Goal: Task Accomplishment & Management: Manage account settings

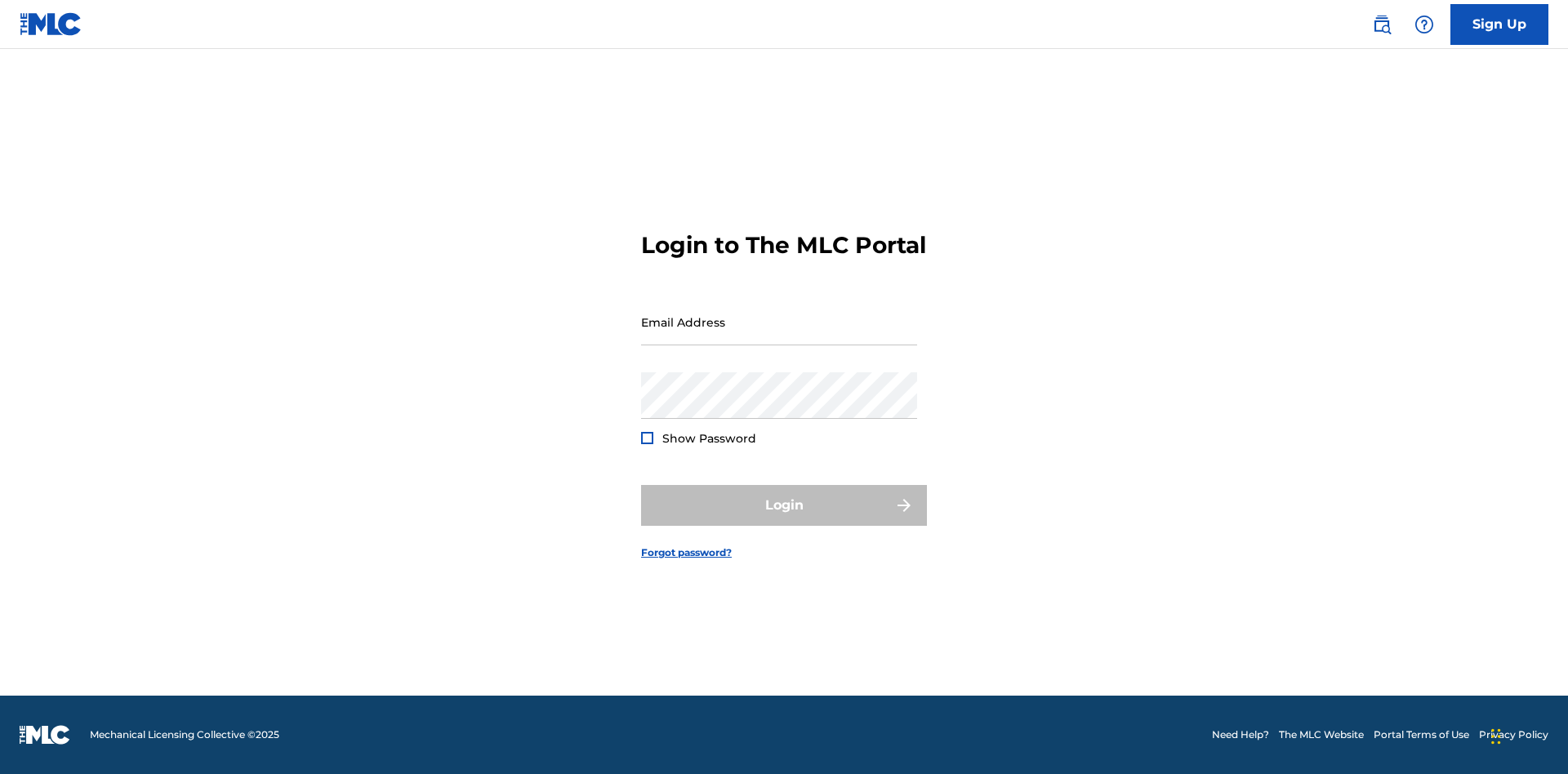
scroll to position [21, 0]
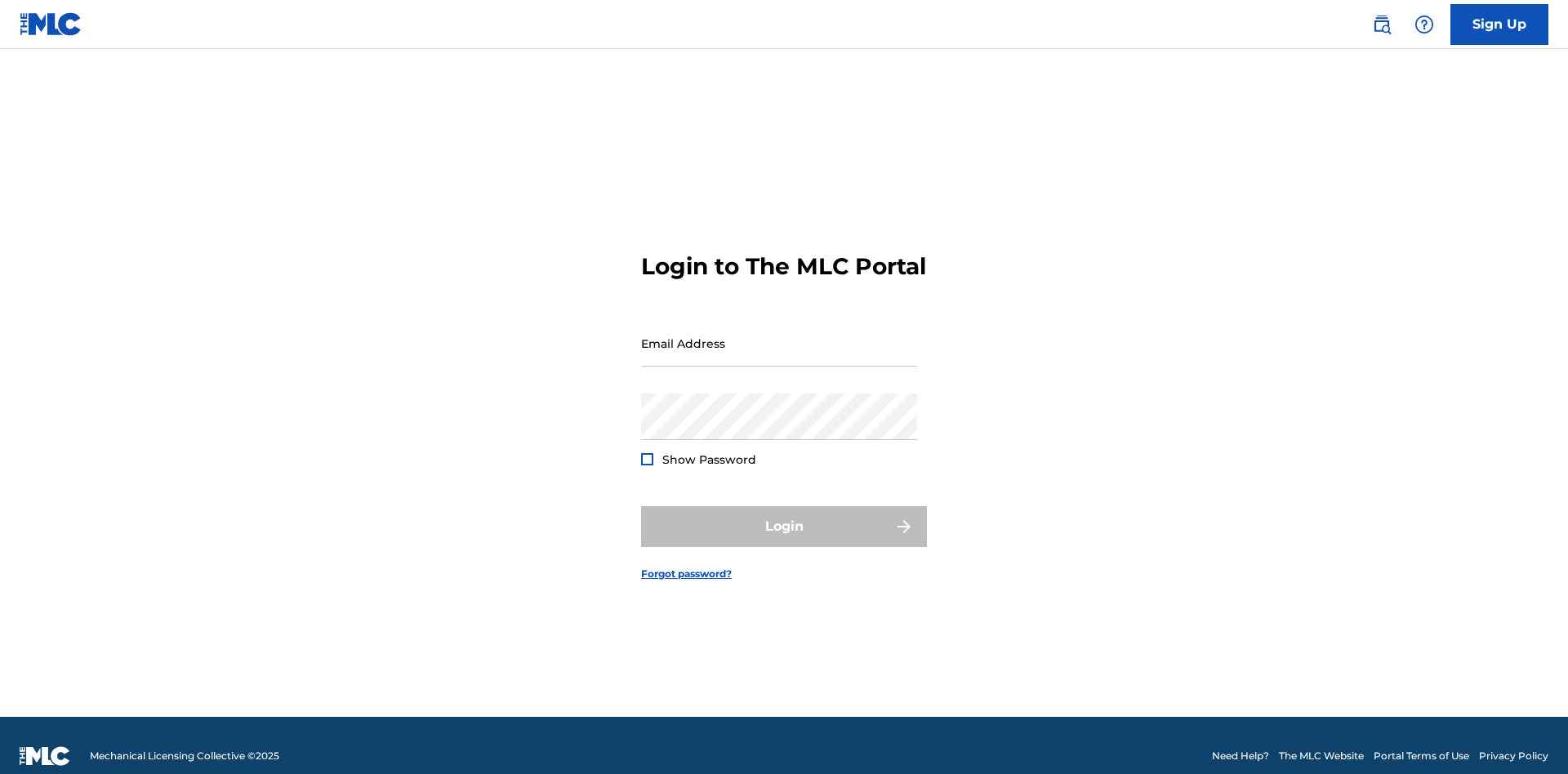
scroll to position [21, 0]
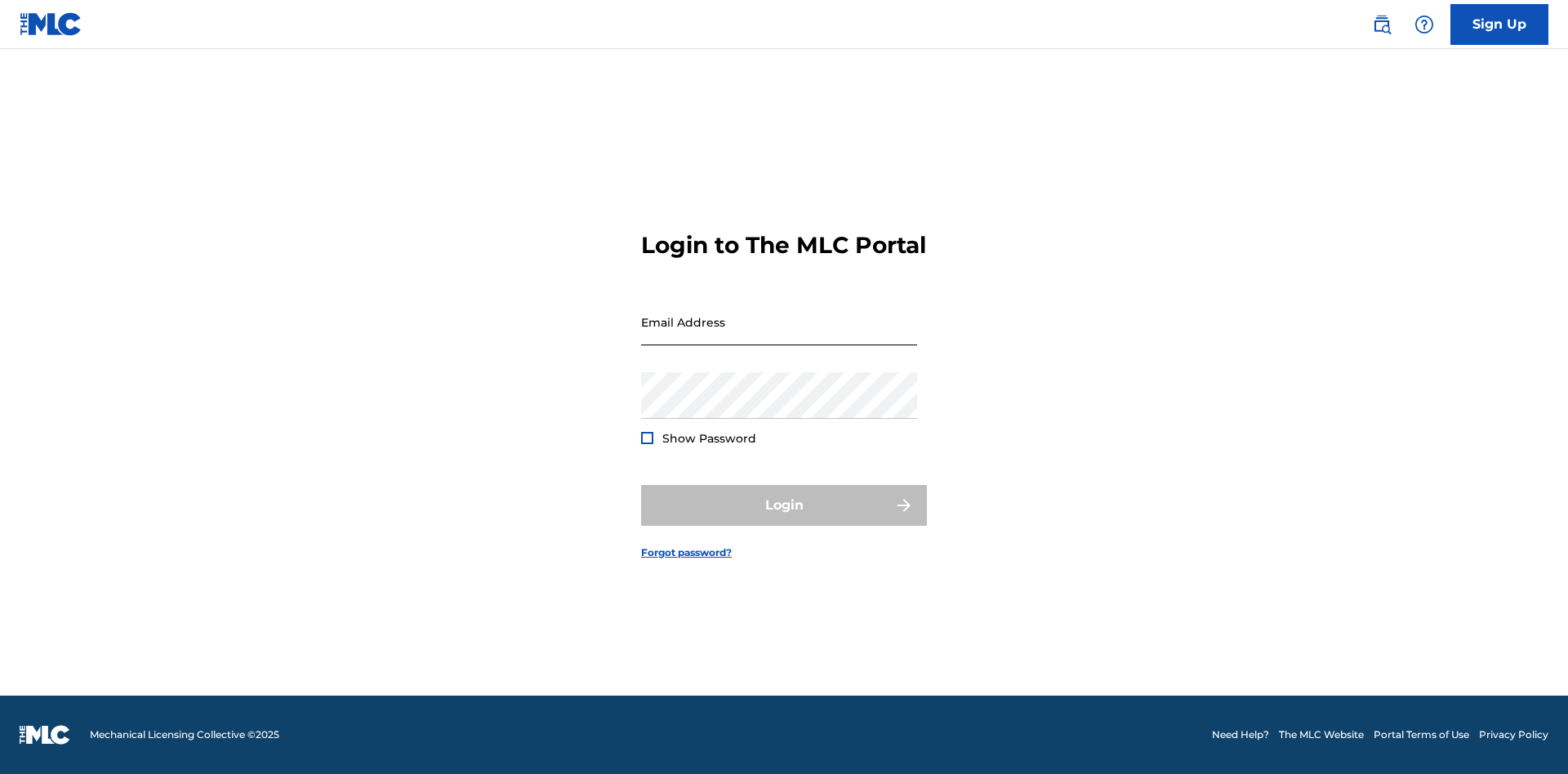
click at [779, 335] on input "Email Address" at bounding box center [779, 321] width 276 height 46
type input "[PERSON_NAME][EMAIL_ADDRESS][PERSON_NAME][DOMAIN_NAME]"
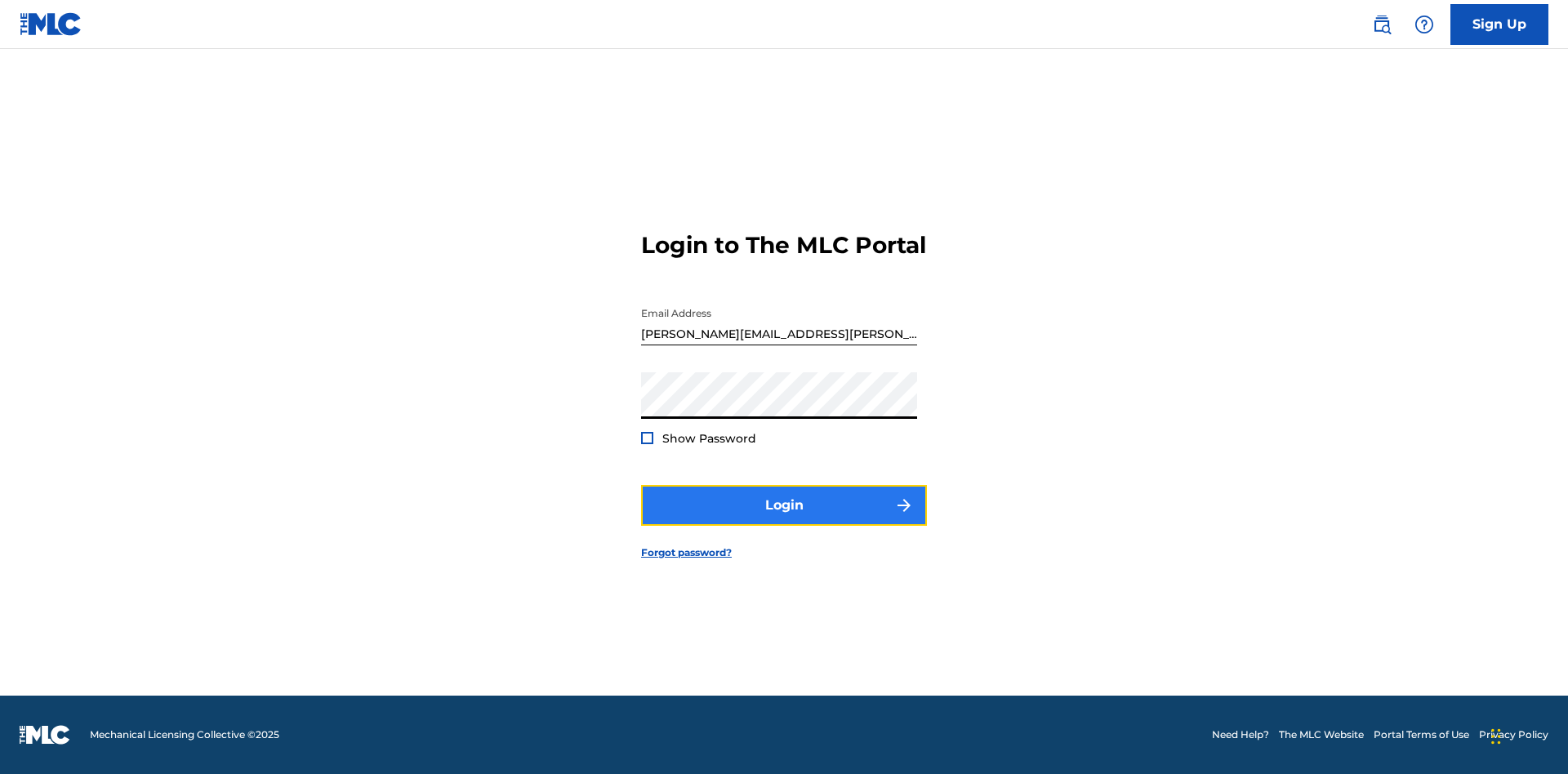
click at [784, 520] on button "Login" at bounding box center [784, 505] width 286 height 41
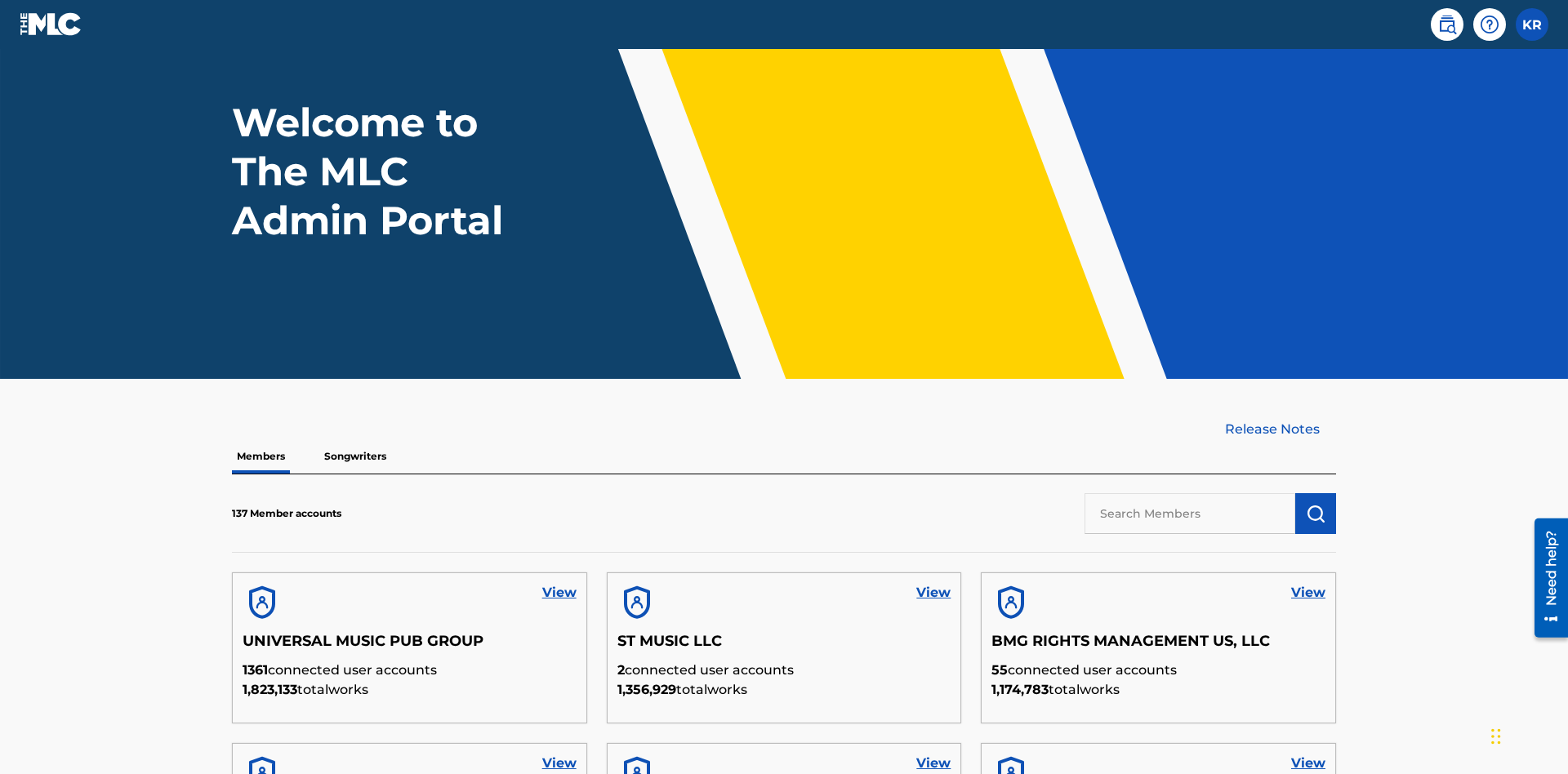
scroll to position [465, 0]
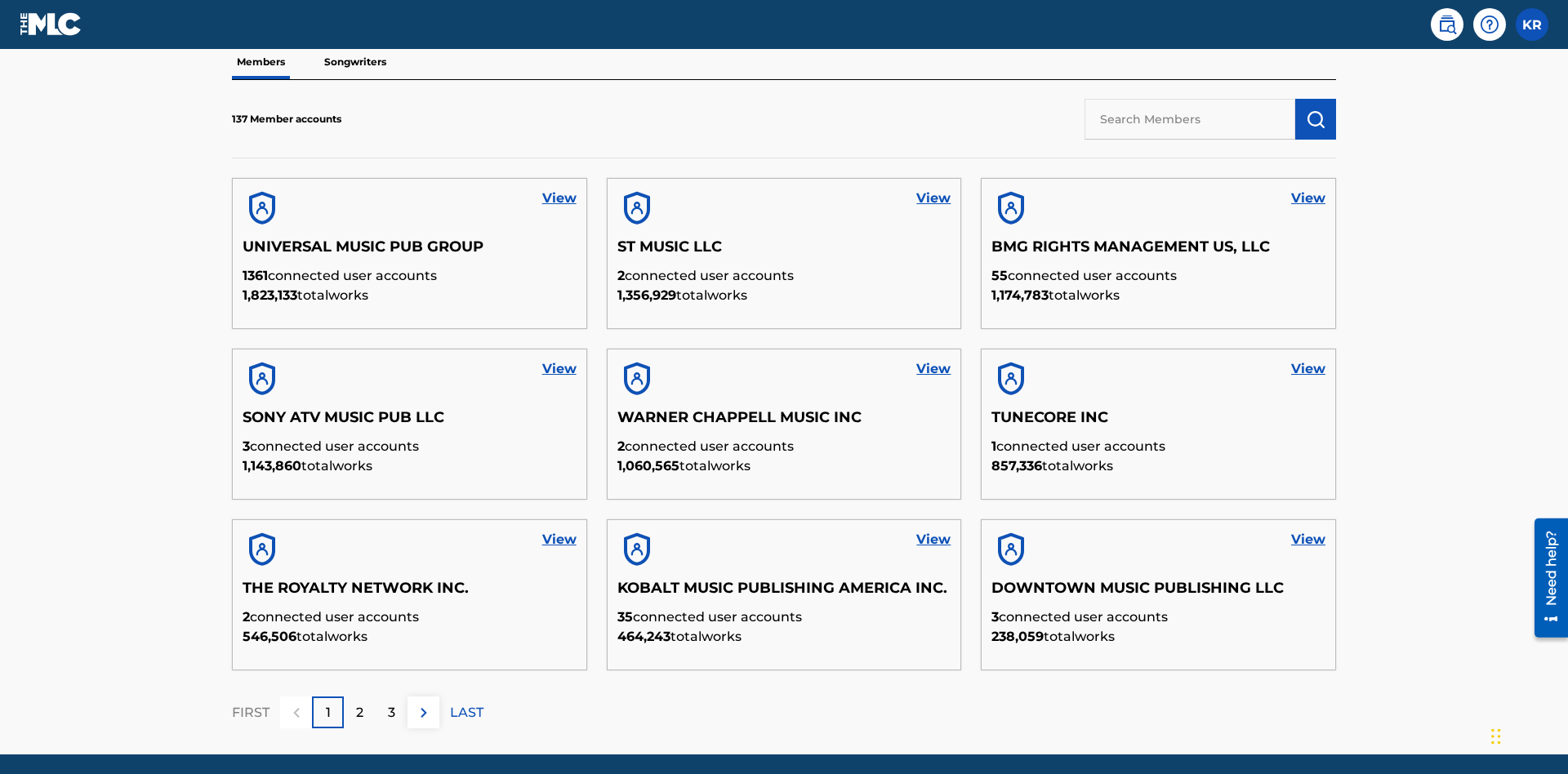
click at [1190, 119] on input "text" at bounding box center [1190, 119] width 211 height 41
type input "[PERSON_NAME]"
click at [1316, 109] on img "submit" at bounding box center [1316, 119] width 19 height 19
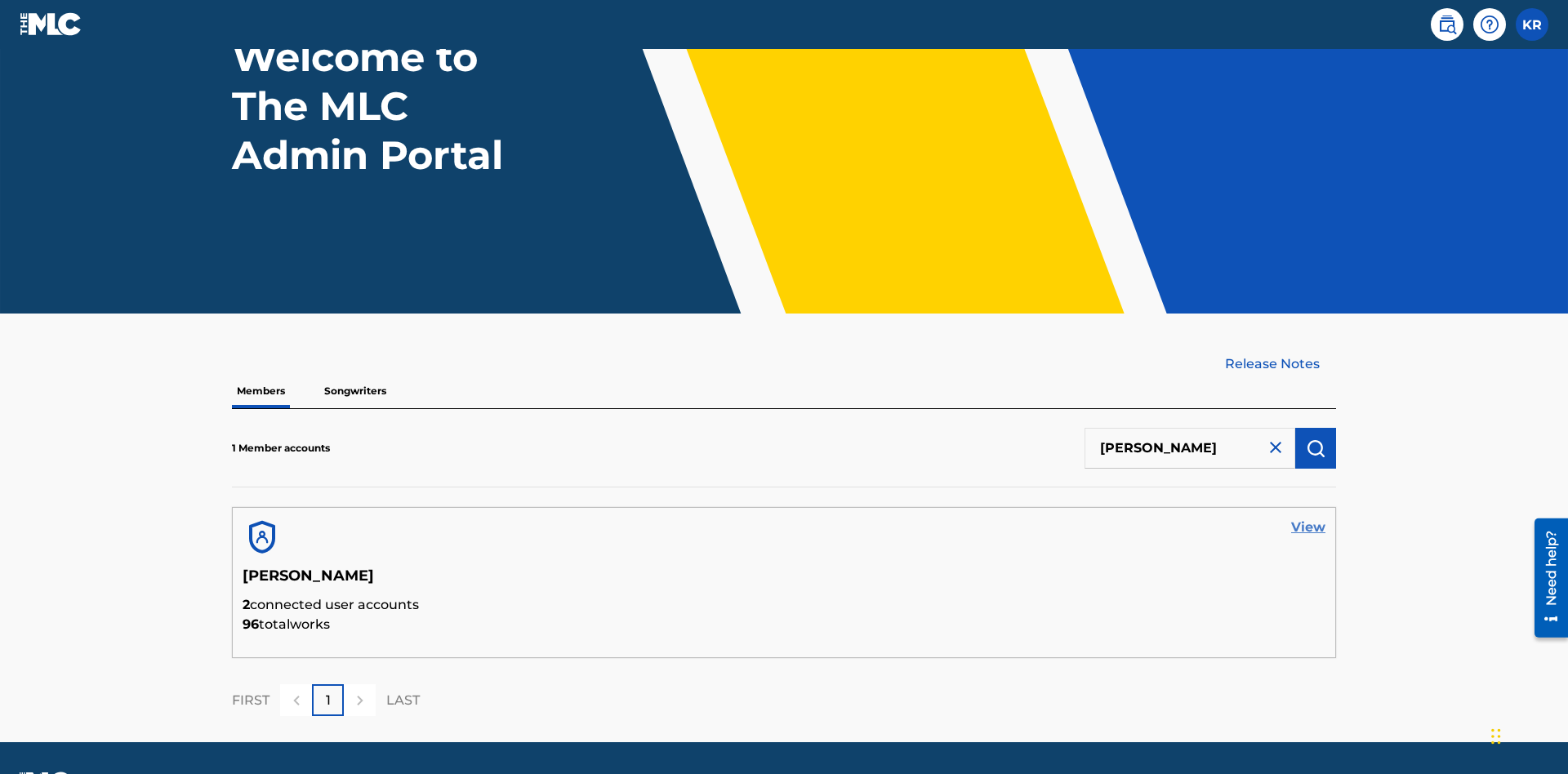
click at [1309, 518] on link "View" at bounding box center [1308, 528] width 34 height 19
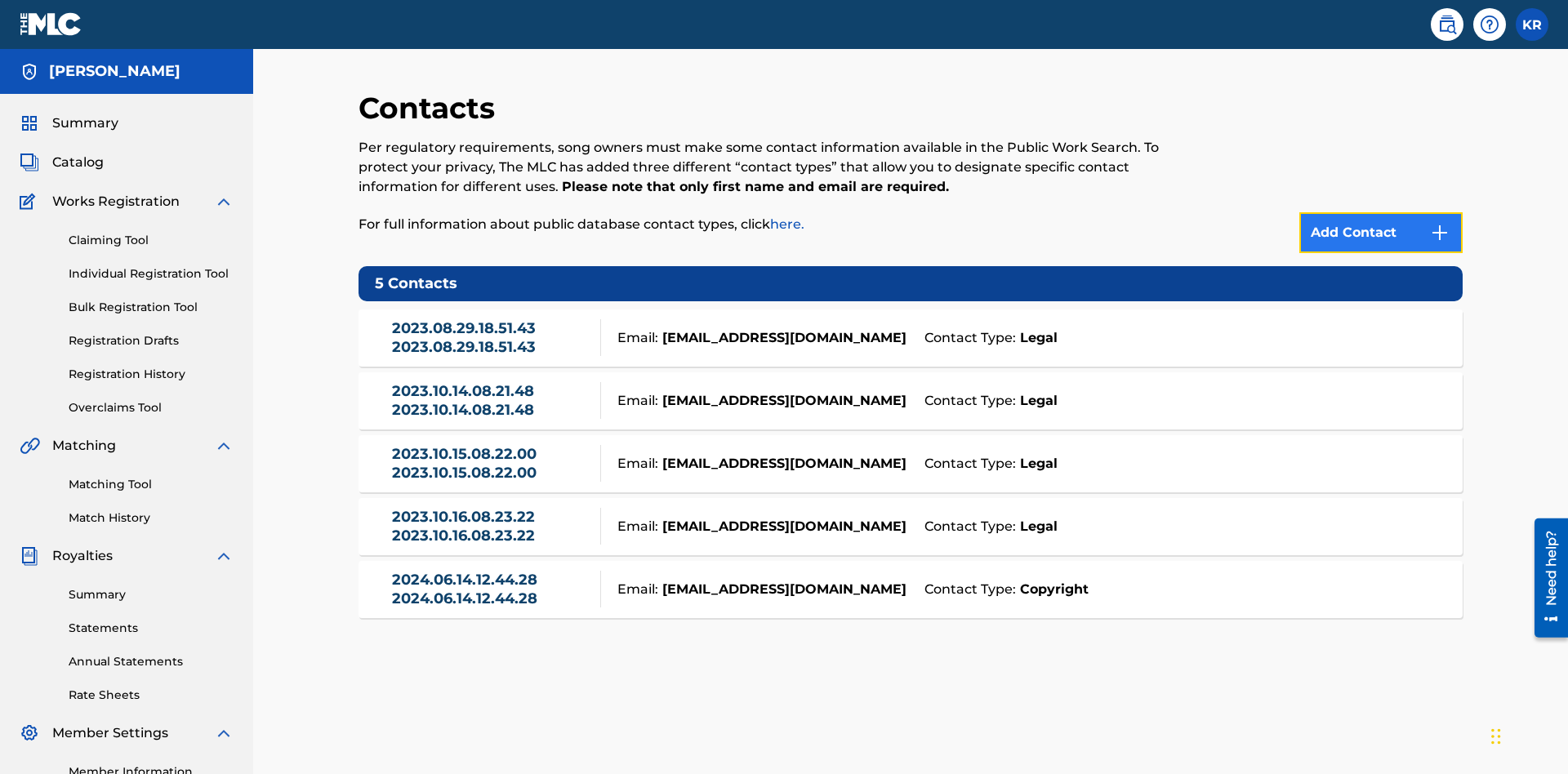
click at [1440, 223] on img at bounding box center [1440, 232] width 19 height 19
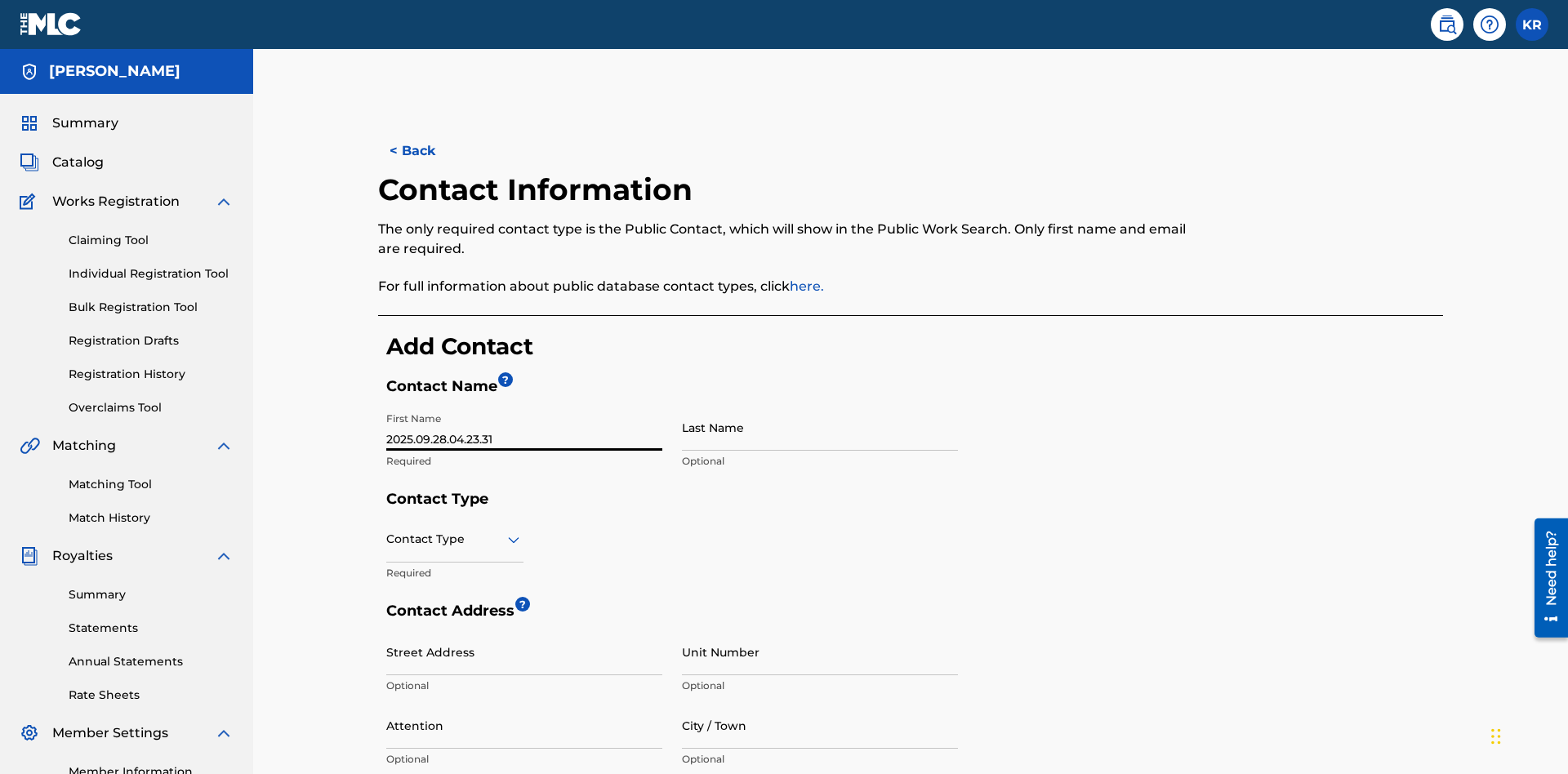
scroll to position [306, 0]
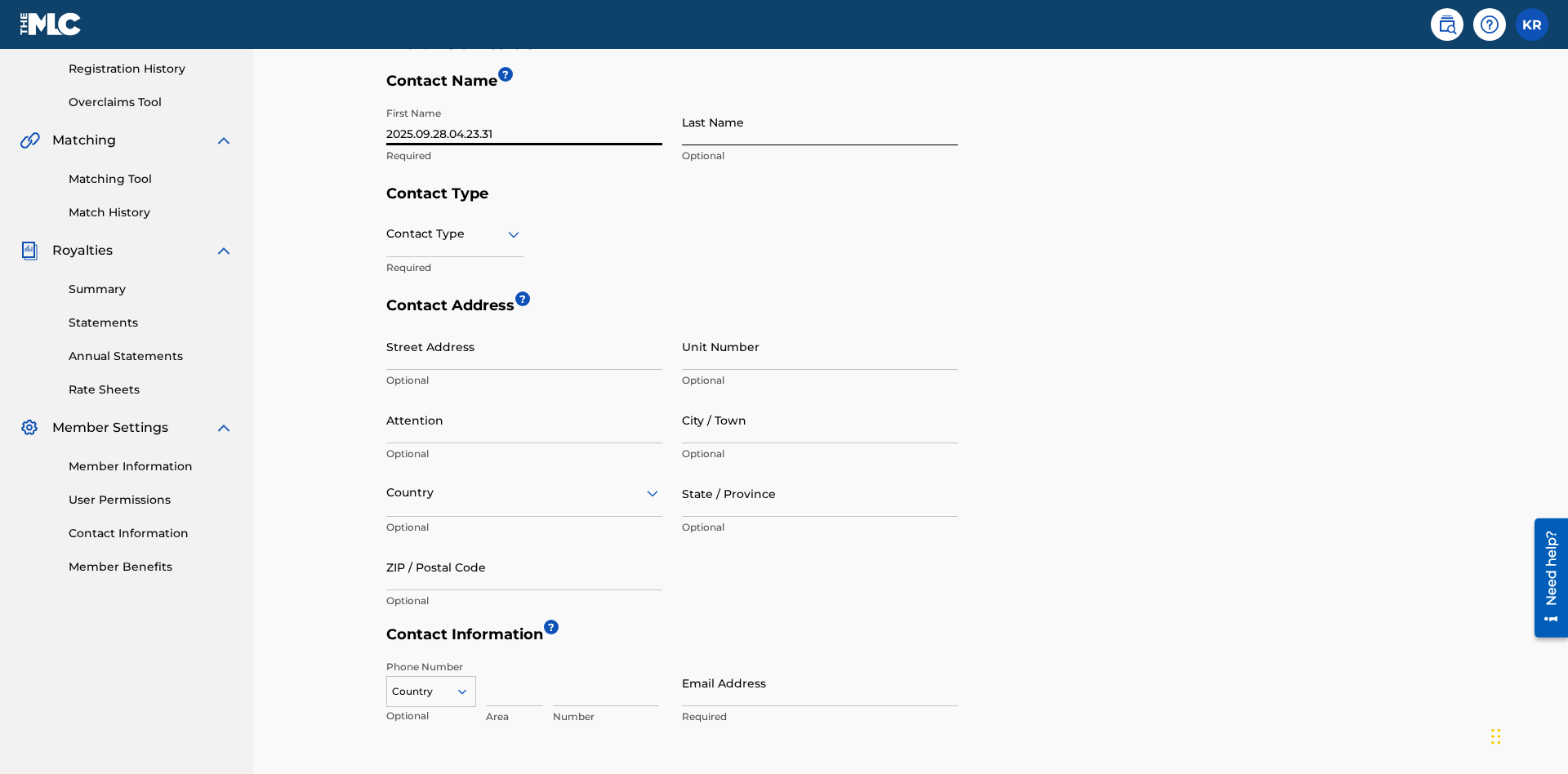
type input "2025.09.28.04.23.31"
click at [820, 121] on input "Last Name" at bounding box center [820, 121] width 276 height 46
type input "2025.09.28.04.23.31"
click at [387, 225] on input "text" at bounding box center [388, 234] width 3 height 17
click at [820, 397] on input "City / Town" at bounding box center [820, 419] width 276 height 46
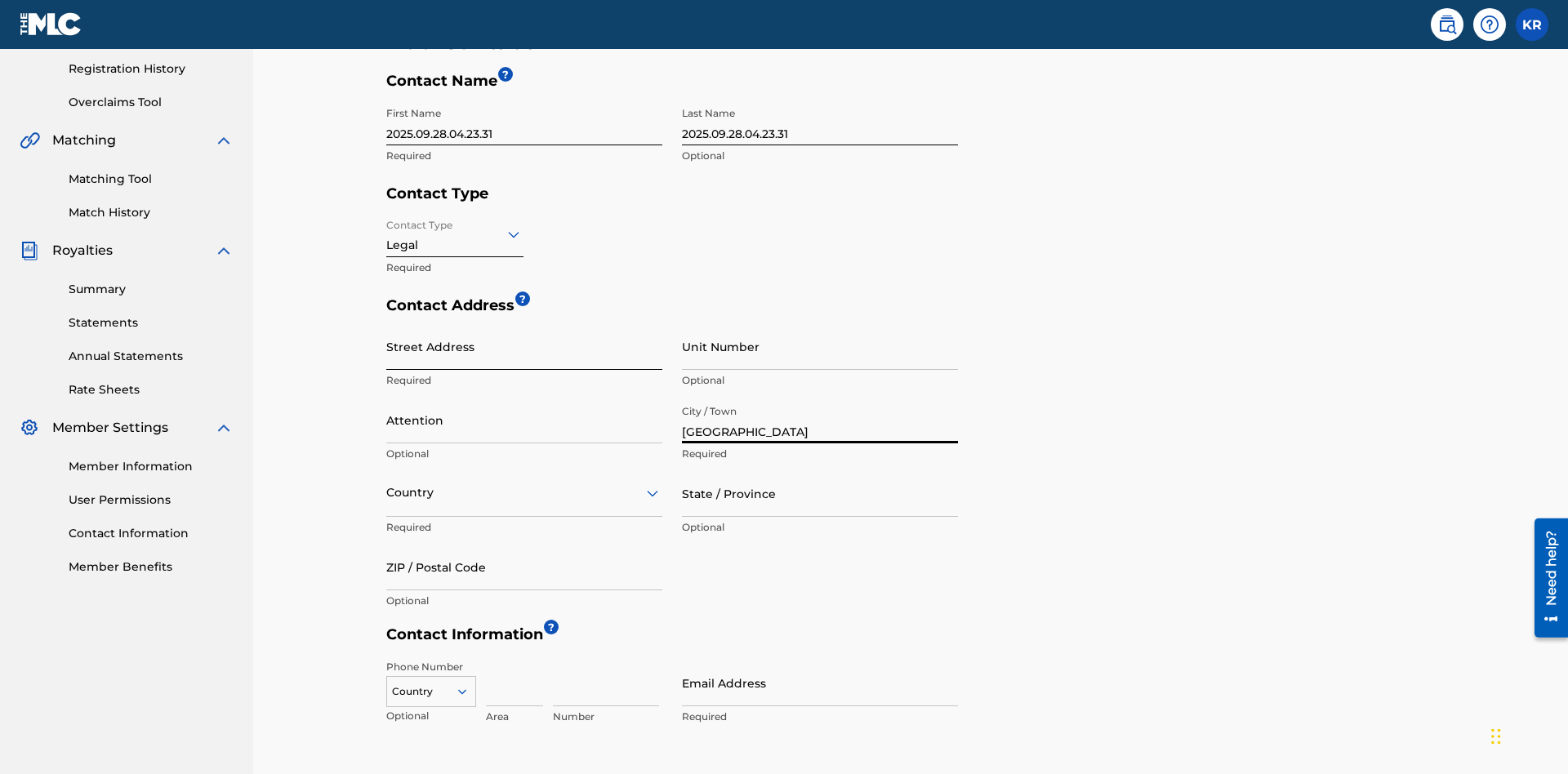
type input "[GEOGRAPHIC_DATA]"
click at [524, 323] on input "Street Address" at bounding box center [524, 346] width 276 height 46
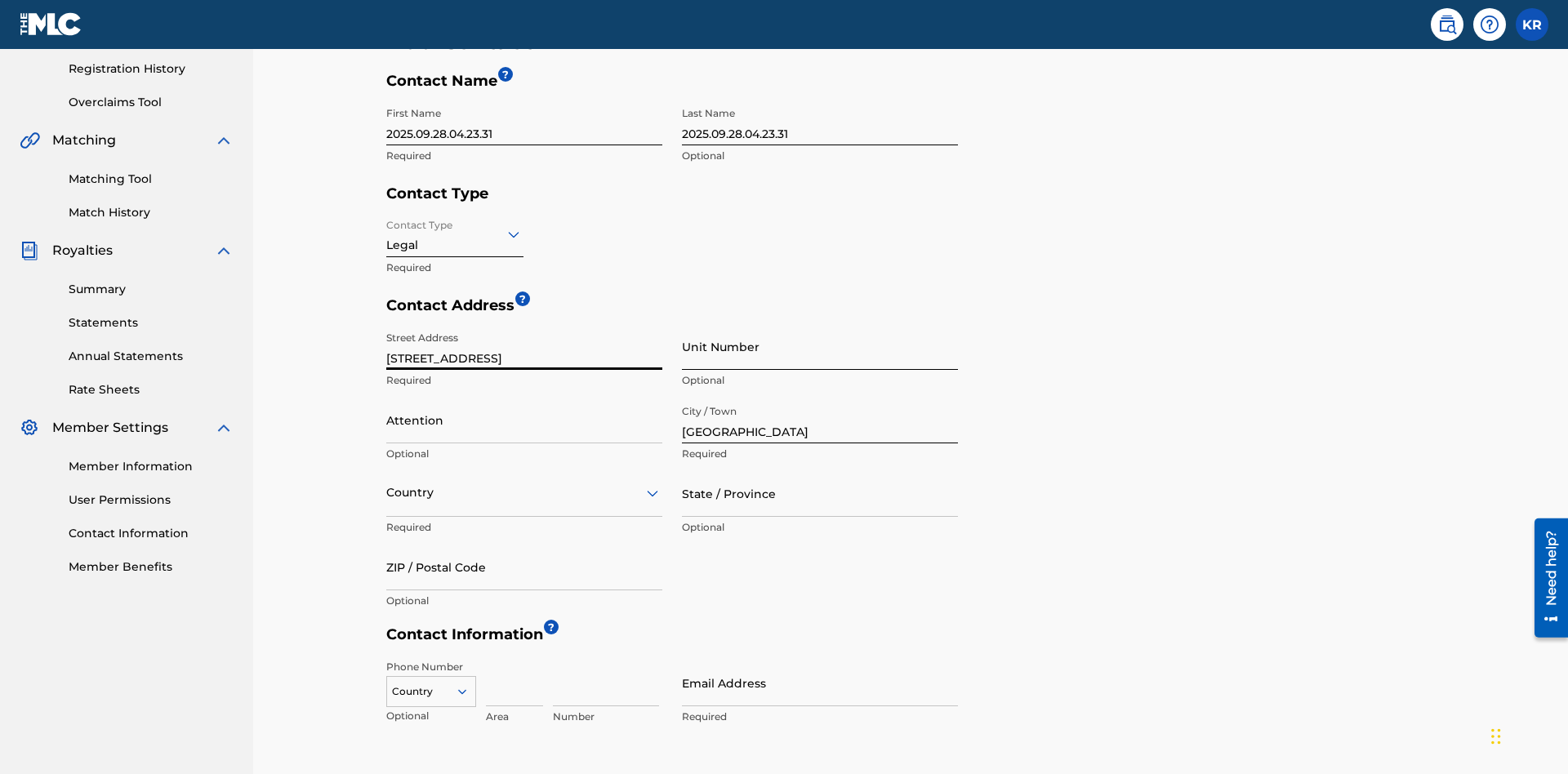
type input "[STREET_ADDRESS]"
click at [820, 323] on input "Unit Number" at bounding box center [820, 346] width 276 height 46
type input "3B"
click at [524, 397] on input "Attention" at bounding box center [524, 419] width 276 height 46
type input "[PERSON_NAME]"
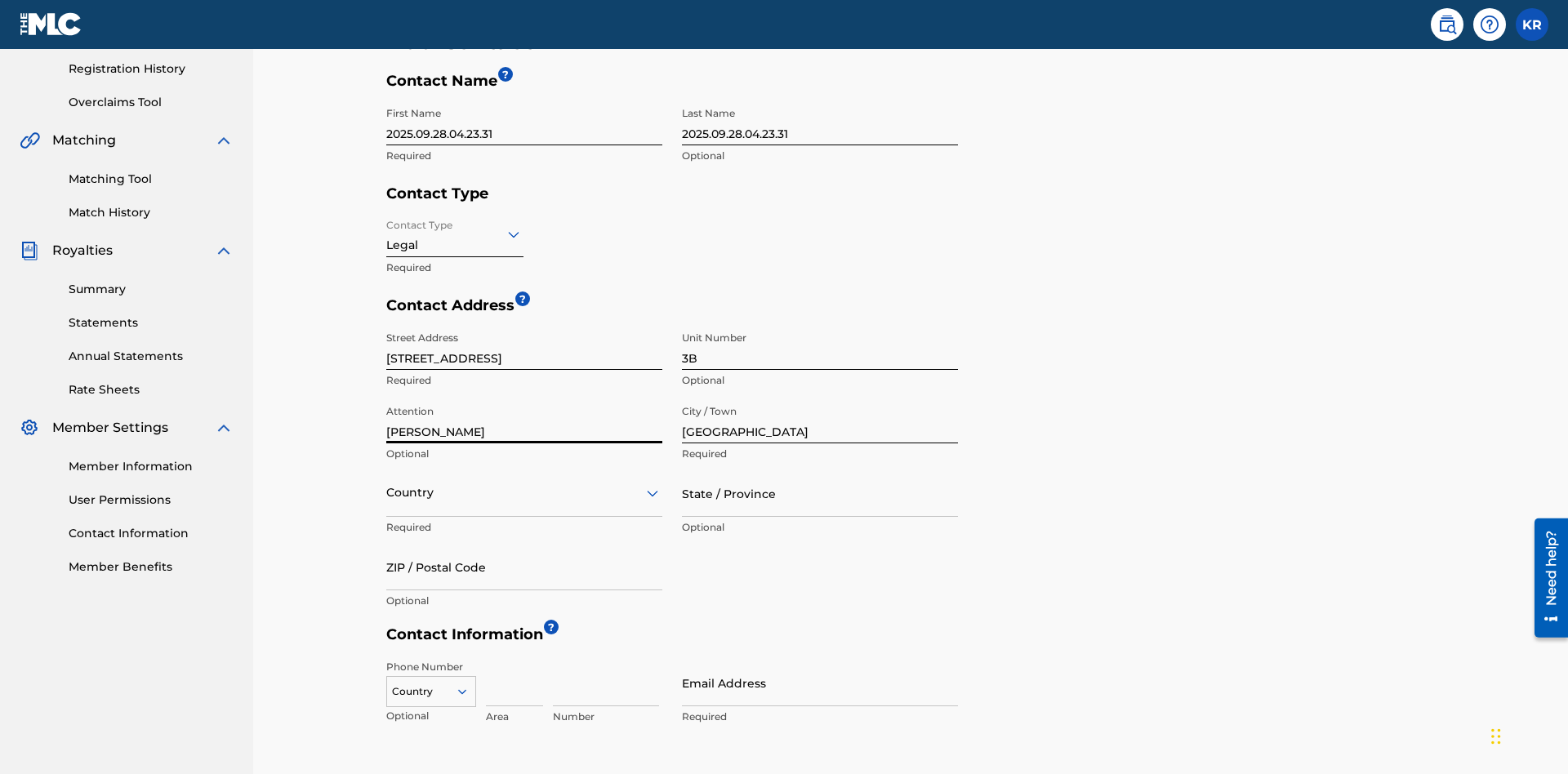
click at [387, 484] on input "text" at bounding box center [388, 493] width 3 height 17
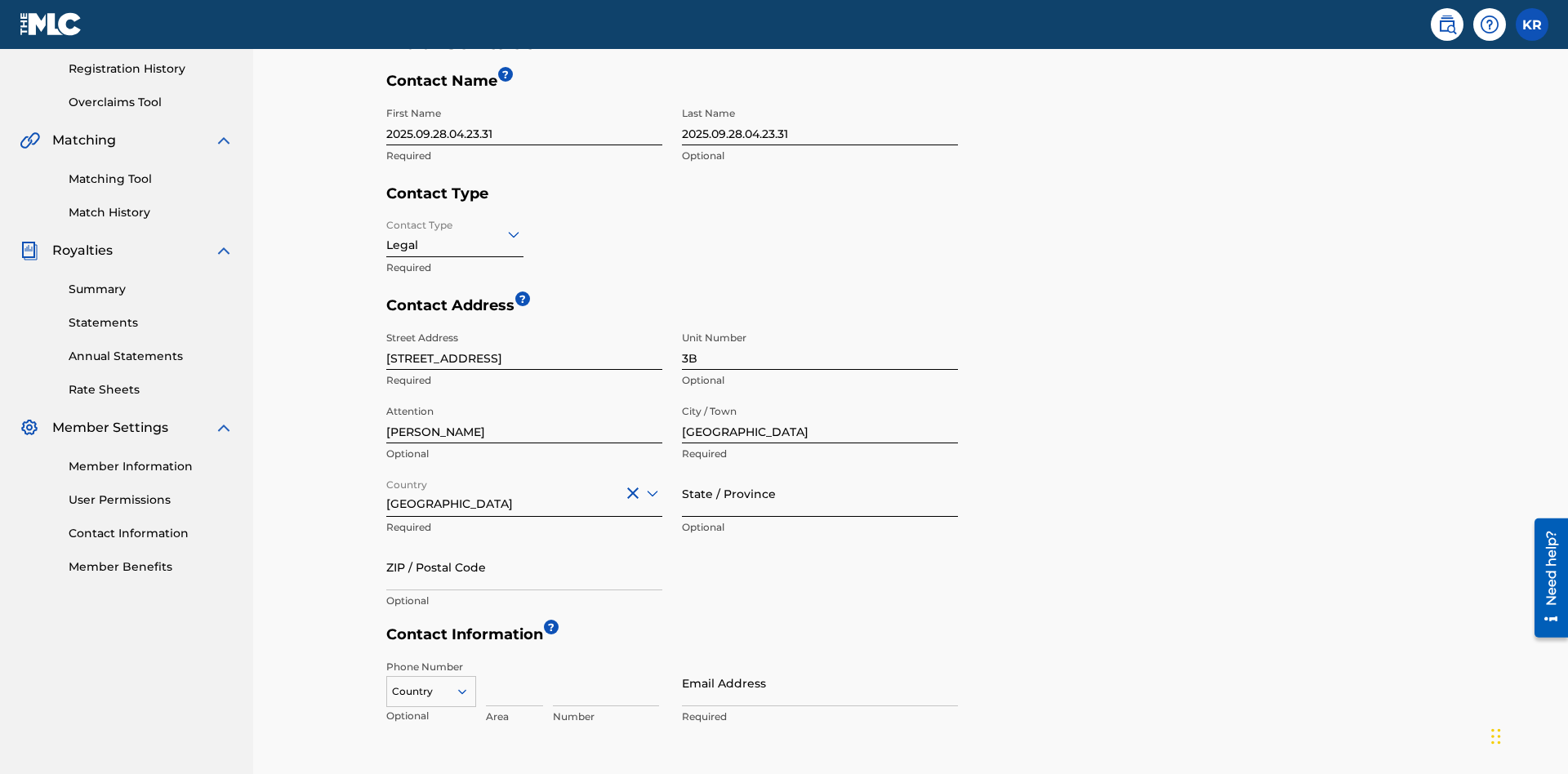
click at [820, 471] on input "State / Province" at bounding box center [820, 494] width 276 height 46
type input "Varna"
click at [524, 544] on input "ZIP / Postal Code" at bounding box center [524, 567] width 276 height 46
type input "V5X 2Z9"
click at [469, 685] on icon at bounding box center [462, 692] width 15 height 15
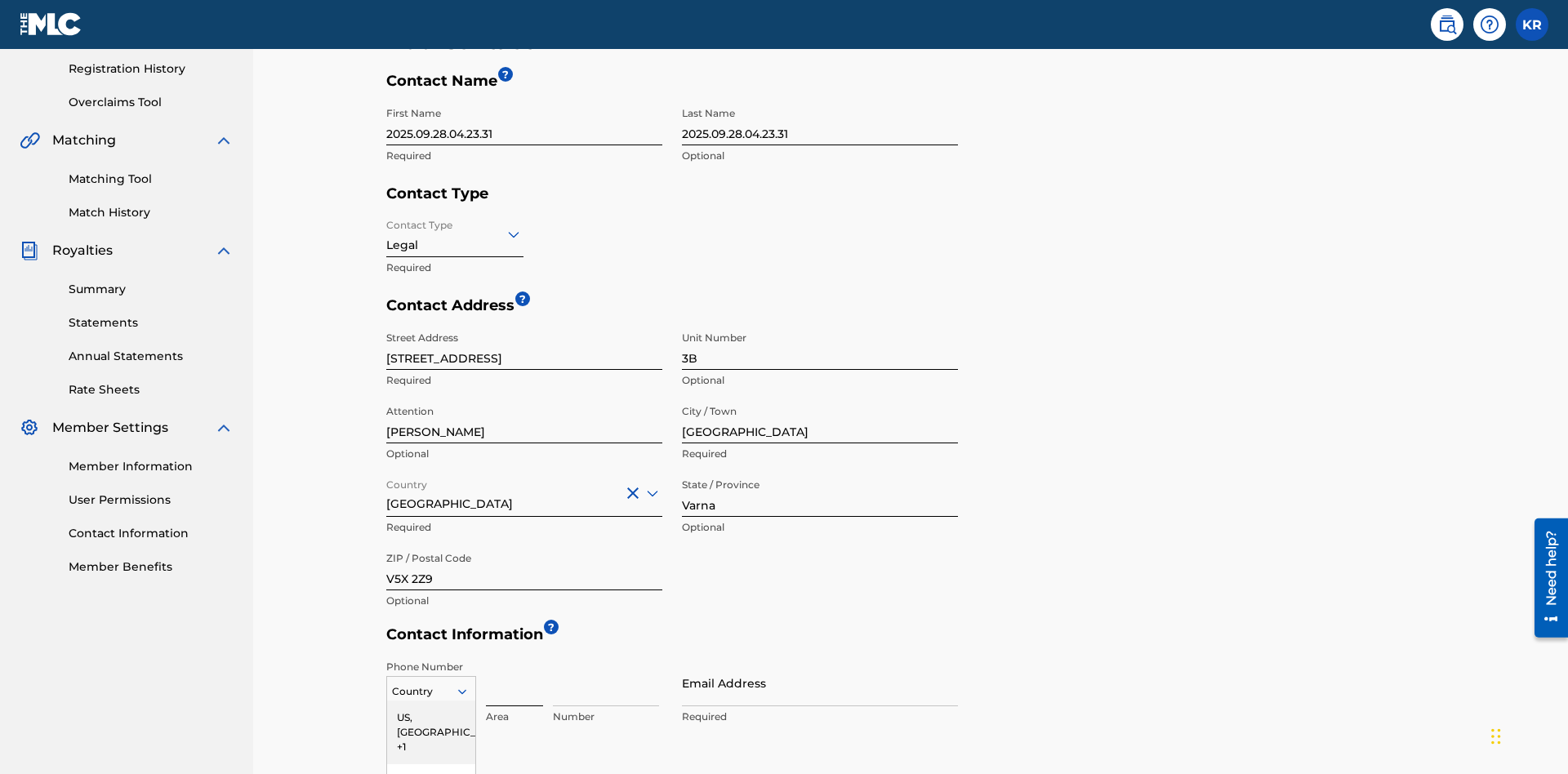
click at [432, 701] on div "US, [GEOGRAPHIC_DATA] +1" at bounding box center [431, 732] width 88 height 64
click at [515, 660] on input at bounding box center [514, 683] width 57 height 46
type input "202"
click at [606, 660] on input at bounding box center [606, 683] width 107 height 46
type input "1234567"
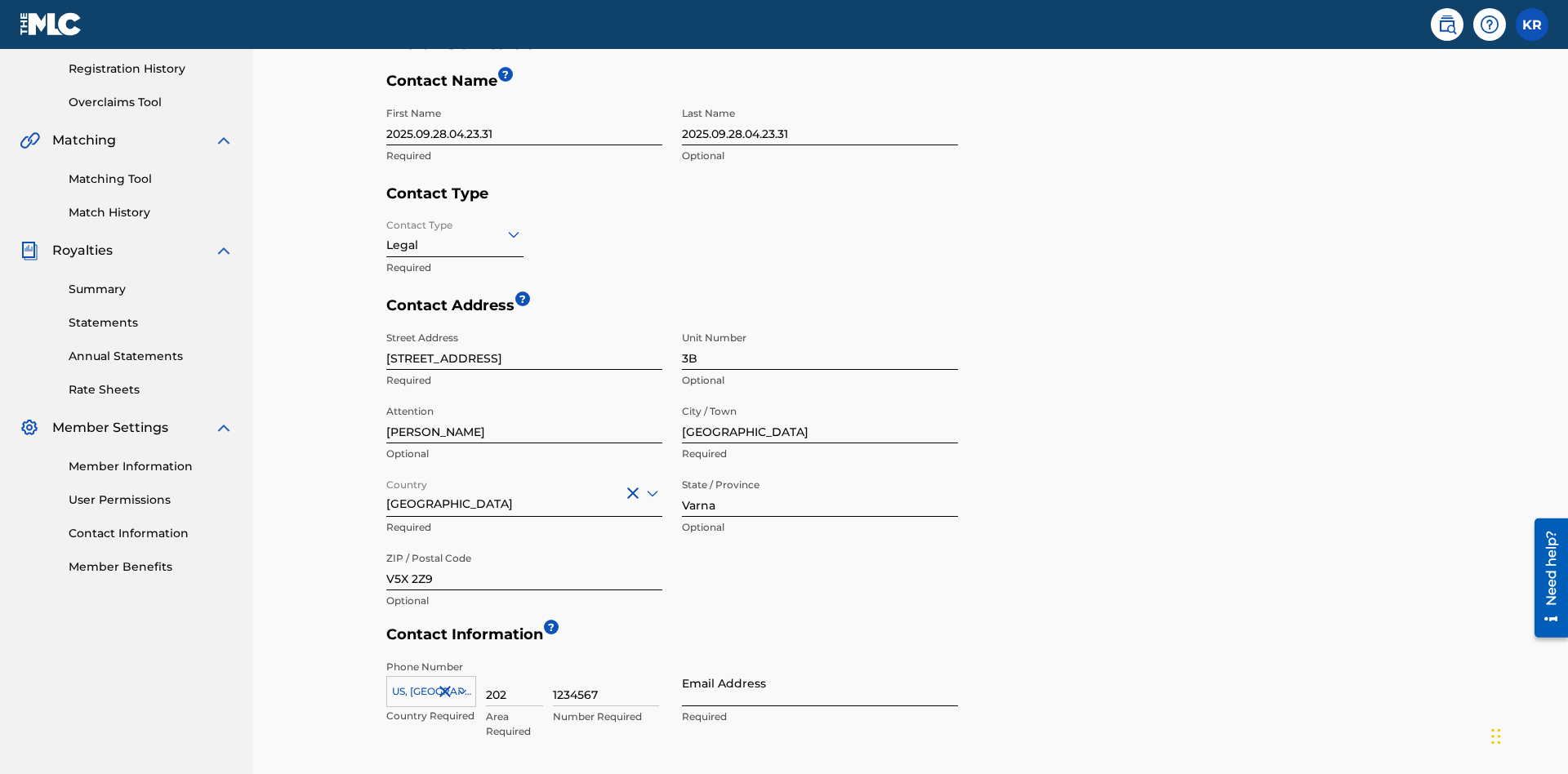
click at [820, 660] on input "Email Address" at bounding box center [820, 683] width 276 height 46
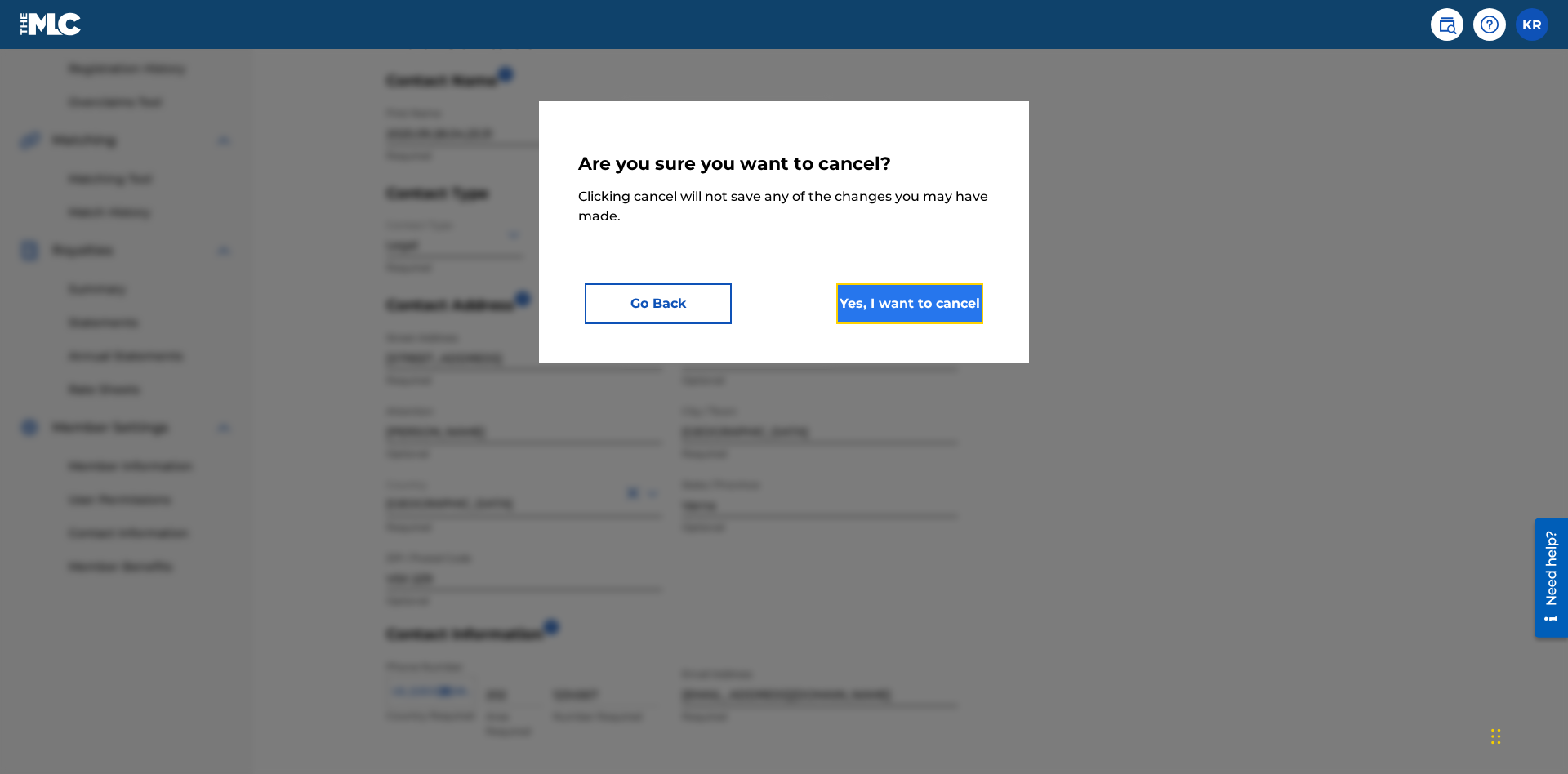
click at [910, 303] on button "Yes, I want to cancel" at bounding box center [909, 303] width 147 height 41
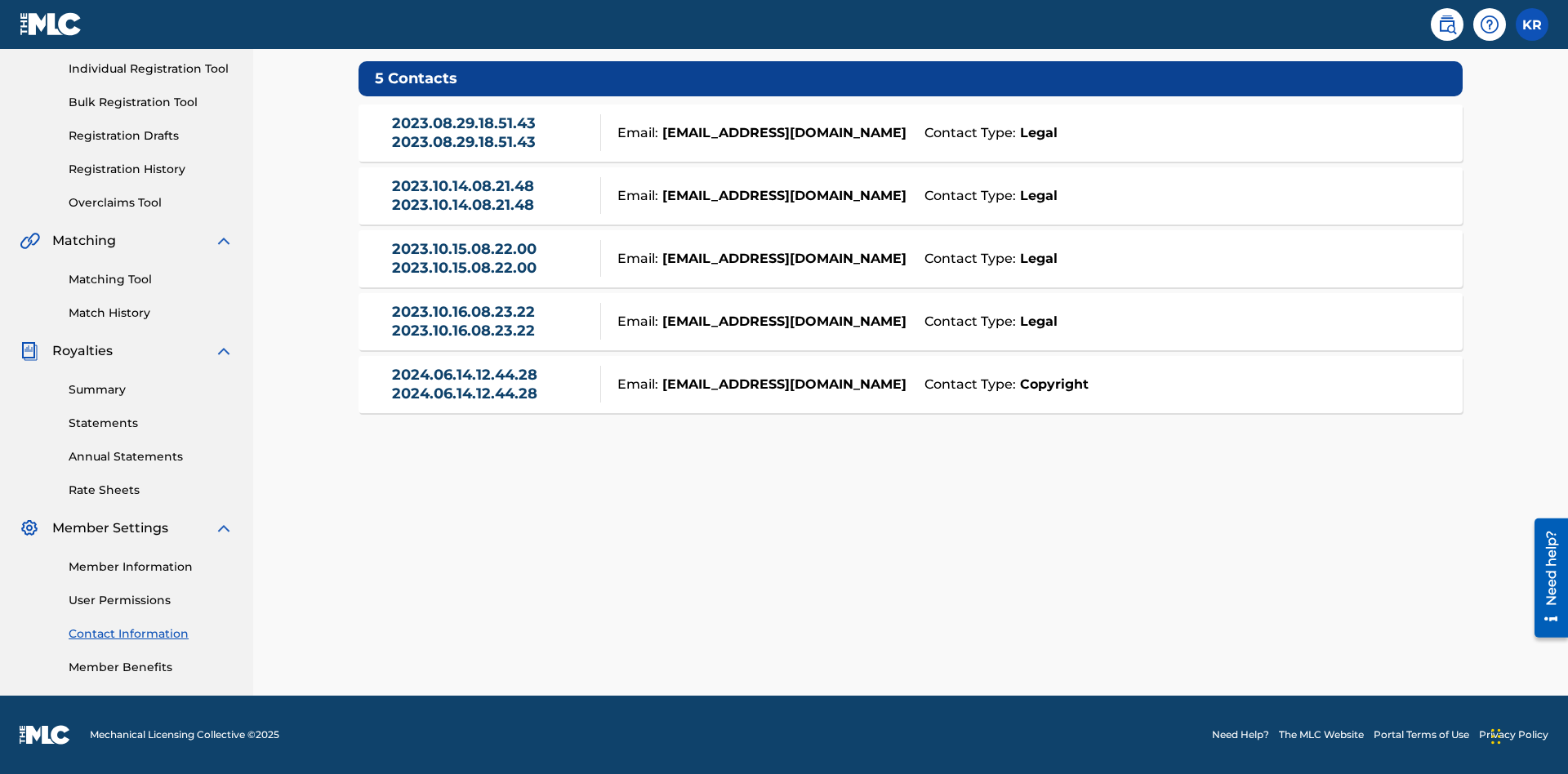
scroll to position [125, 0]
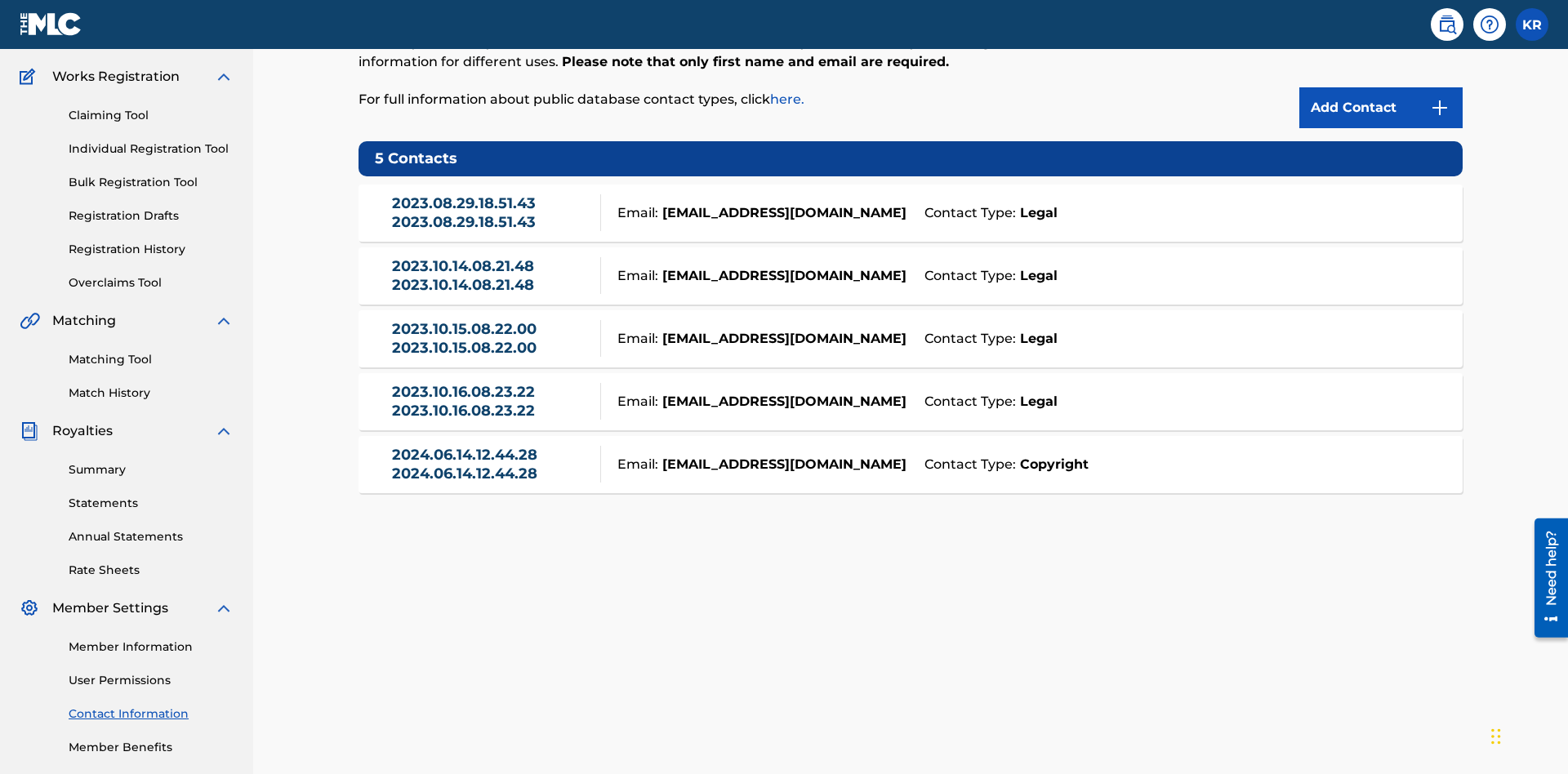
click at [911, 204] on div "Email: [EMAIL_ADDRESS][DOMAIN_NAME]" at bounding box center [758, 213] width 314 height 19
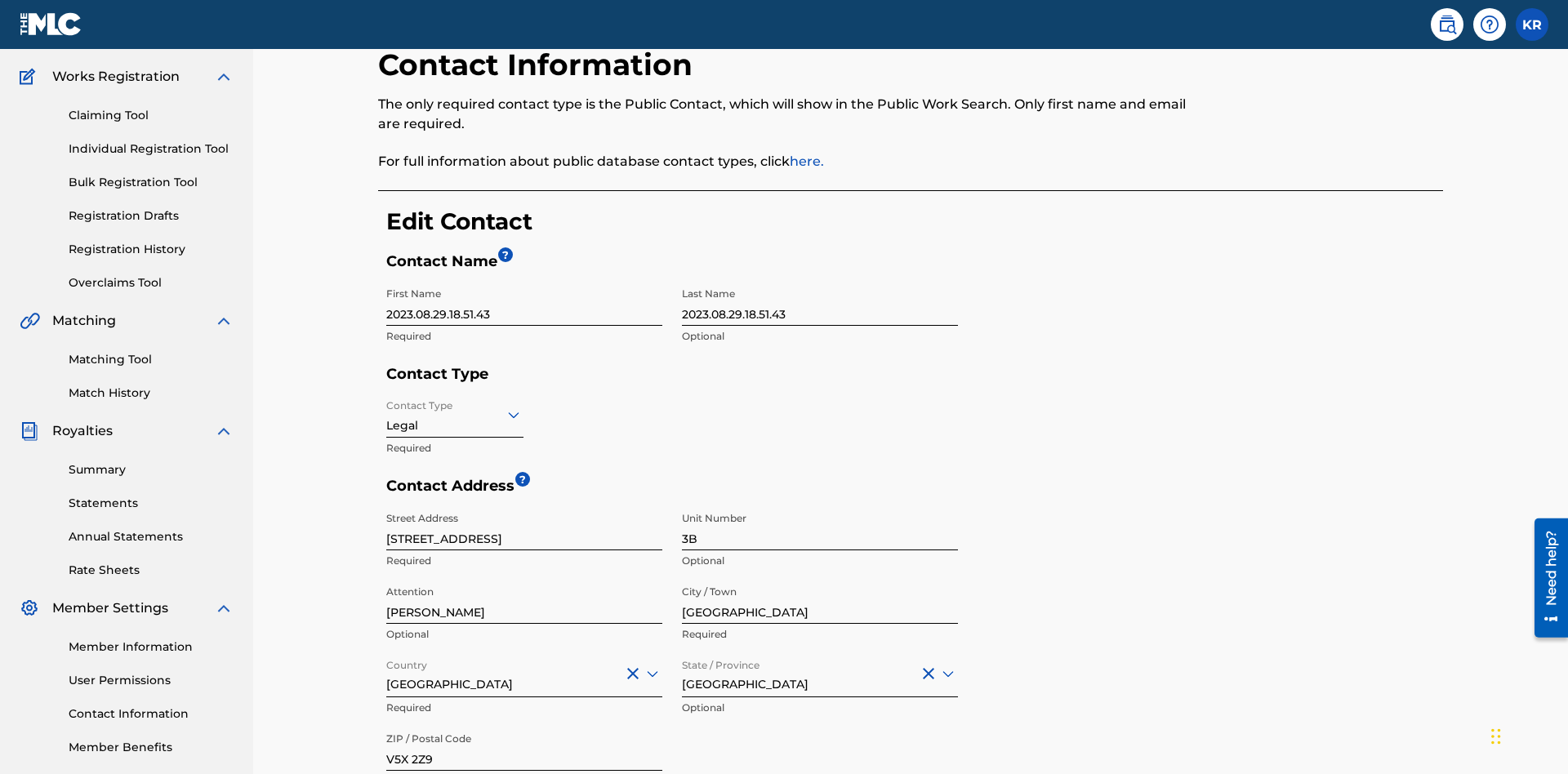
click at [524, 280] on input "2023.08.29.18.51.43" at bounding box center [524, 302] width 276 height 46
type input "2025.09.28.04.24.36"
click at [820, 280] on input "2023.08.29.18.51.43" at bounding box center [820, 302] width 276 height 46
type input "2025.09.28.04.24.36"
click at [387, 406] on input "Contact Type" at bounding box center [388, 415] width 3 height 17
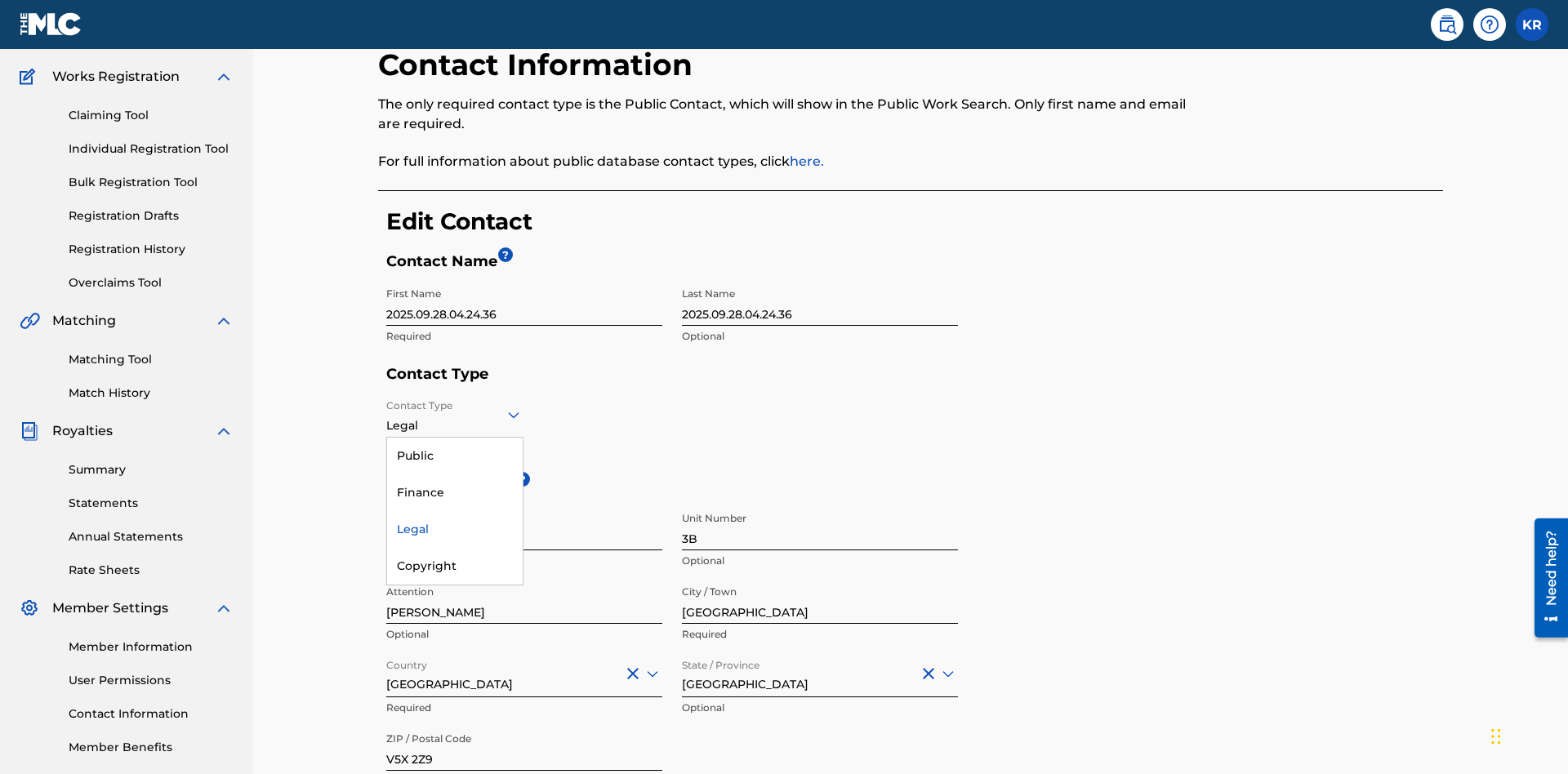
click at [455, 511] on div "Legal" at bounding box center [454, 529] width 135 height 37
click at [820, 577] on input "[GEOGRAPHIC_DATA]" at bounding box center [820, 600] width 276 height 46
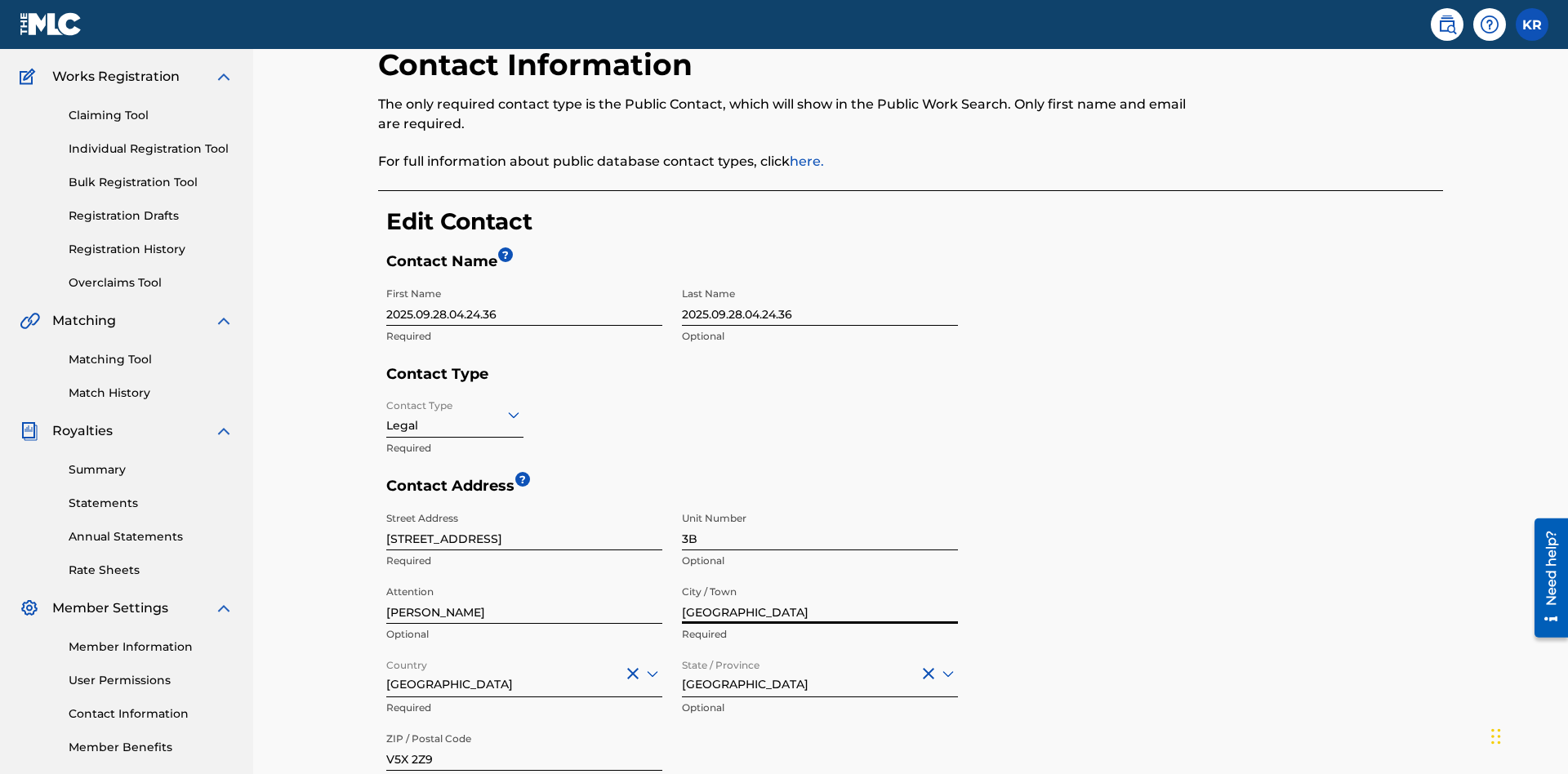
type input "[GEOGRAPHIC_DATA]"
click at [524, 504] on input "[STREET_ADDRESS]" at bounding box center [524, 527] width 276 height 46
type input "[STREET_ADDRESS]"
click at [820, 504] on input "3B" at bounding box center [820, 527] width 276 height 46
type input "77"
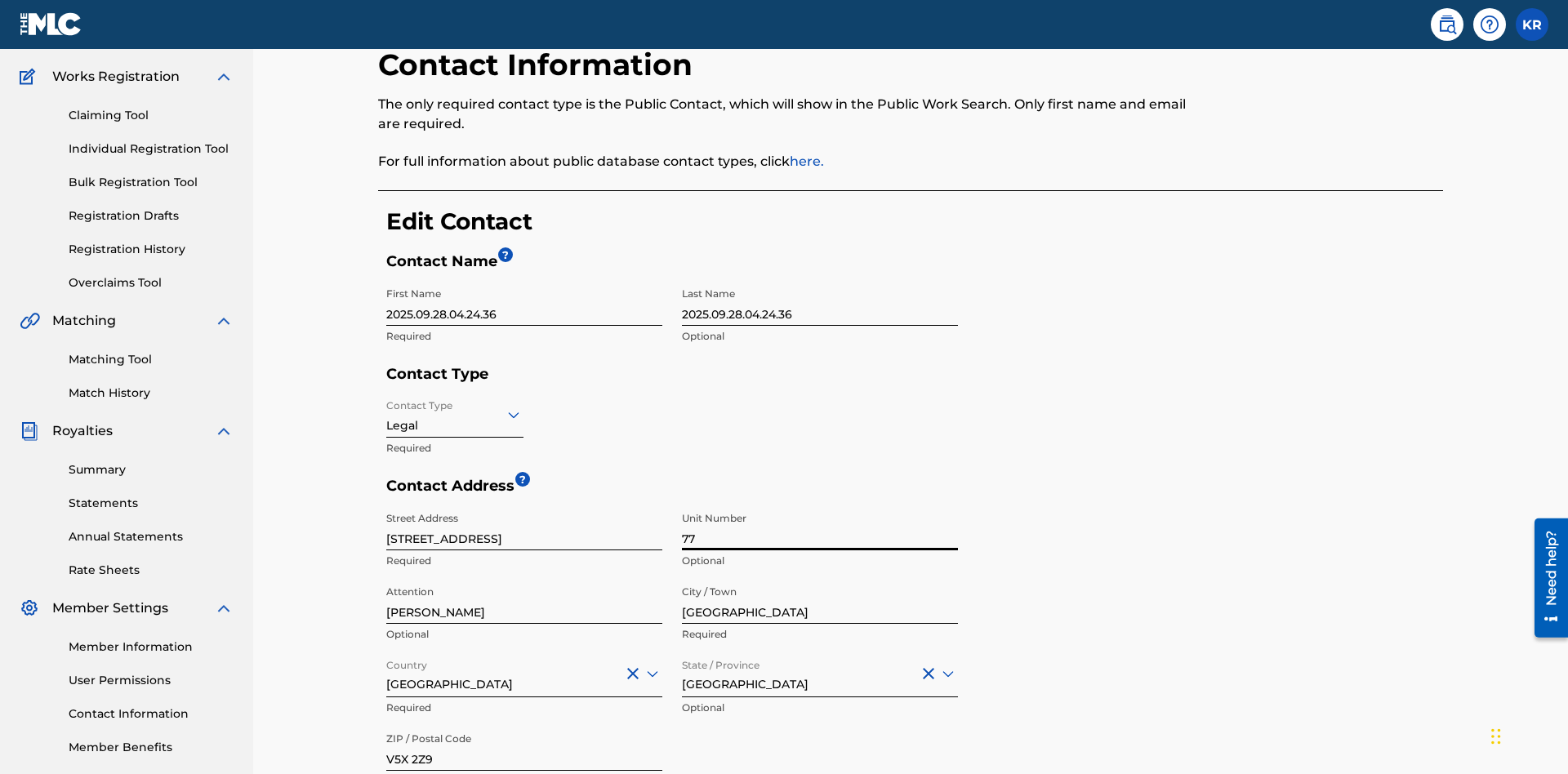
click at [524, 577] on input "[PERSON_NAME]" at bounding box center [524, 600] width 276 height 46
type input "[PERSON_NAME]"
click at [387, 665] on input "Country" at bounding box center [388, 674] width 3 height 17
type input "[GEOGRAPHIC_DATA]"
click at [524, 724] on input "V5X 2Z9" at bounding box center [524, 747] width 276 height 46
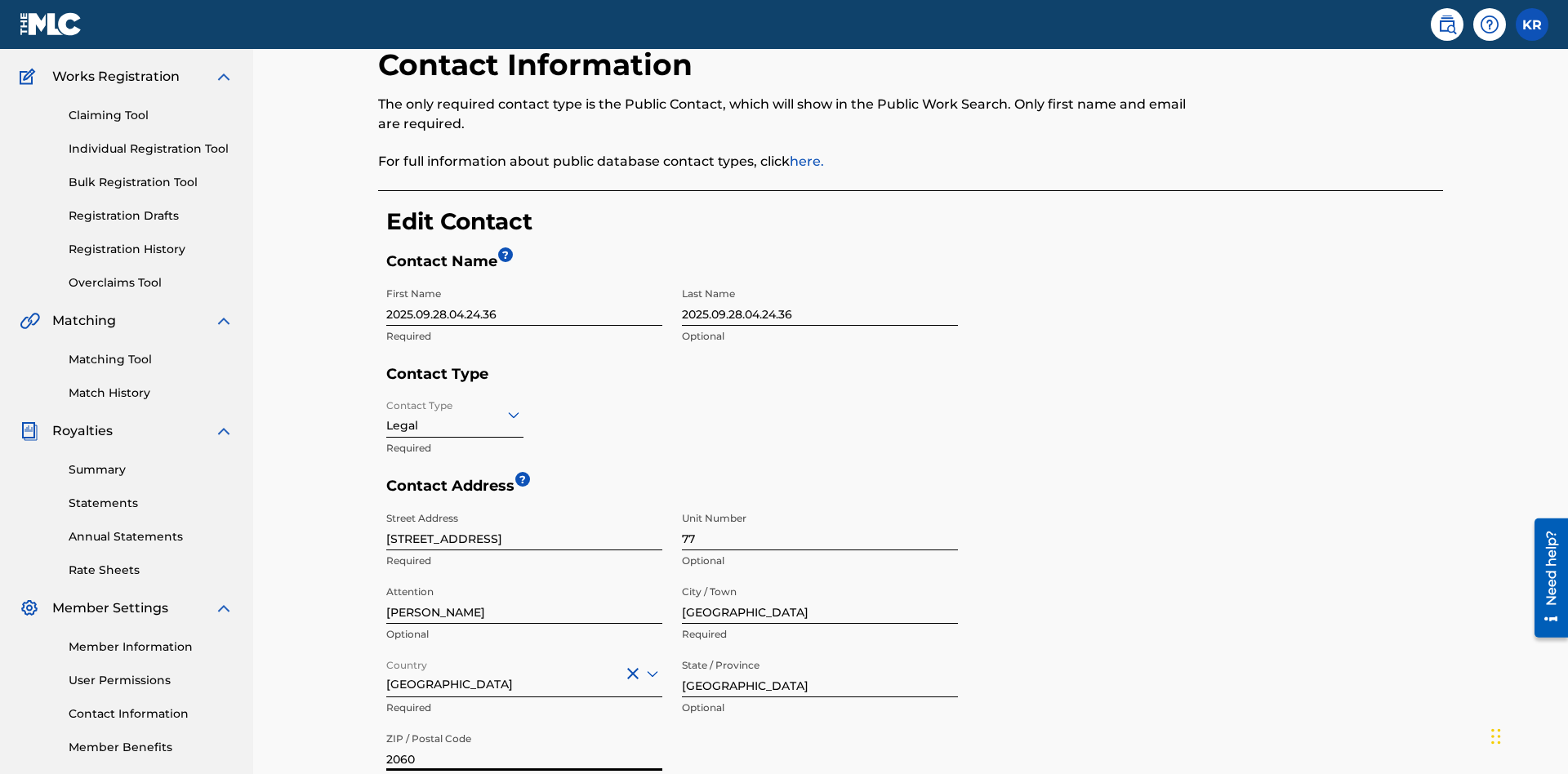
type input "2060"
type input "293"
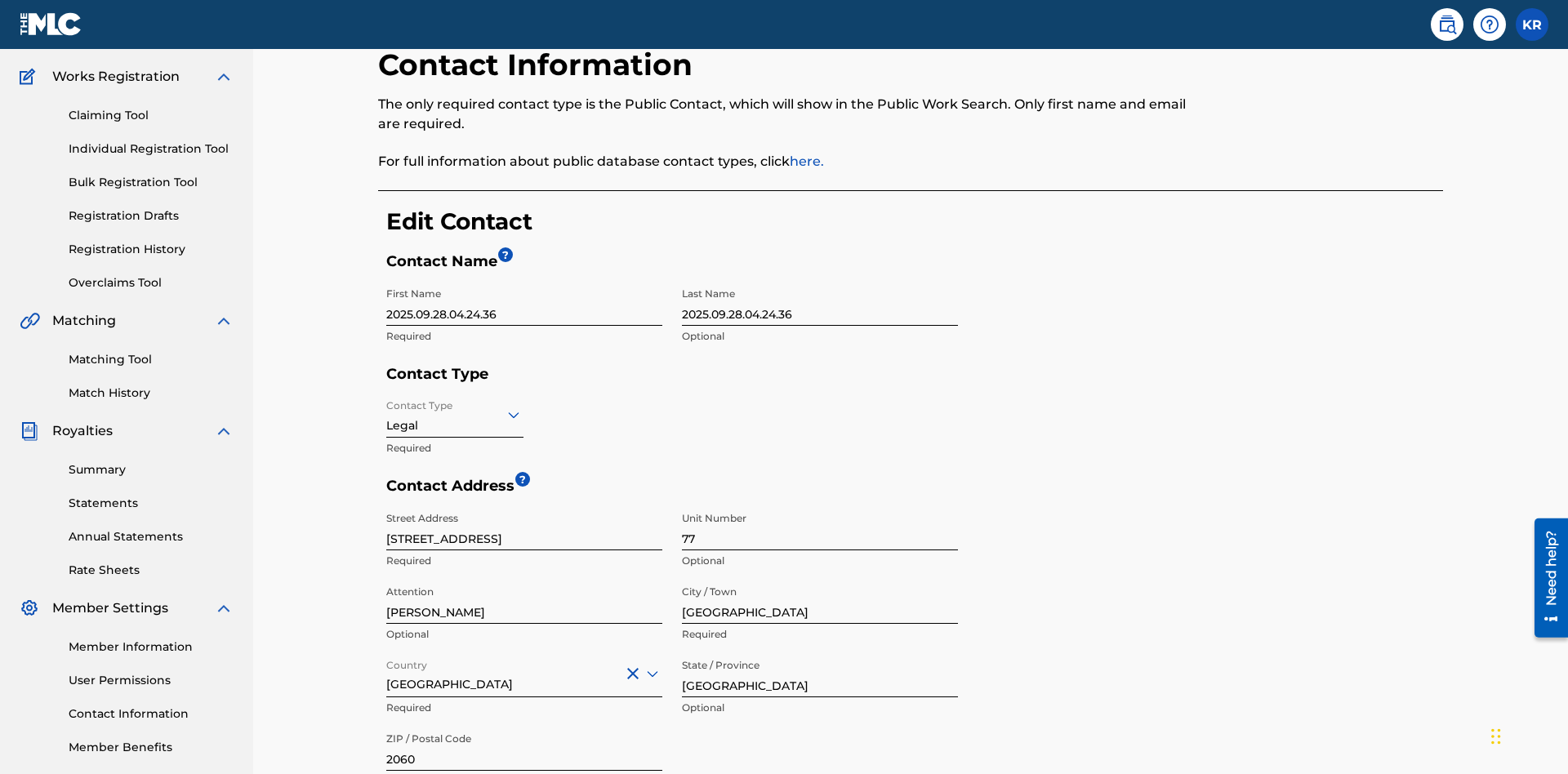
type input "9196900"
type input "[EMAIL_ADDRESS][DOMAIN_NAME]"
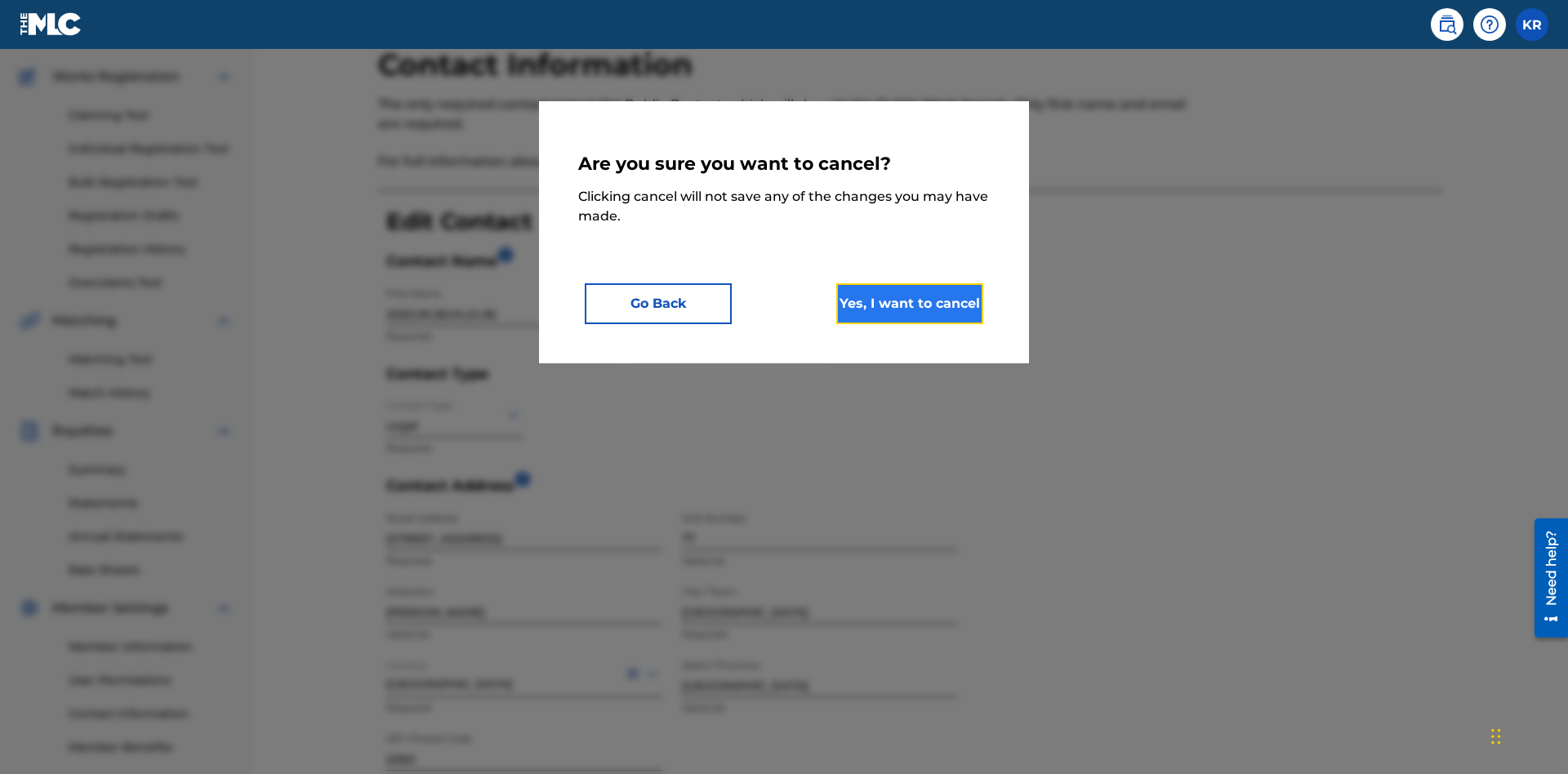
click at [910, 303] on button "Yes, I want to cancel" at bounding box center [909, 303] width 147 height 41
